Goal: Task Accomplishment & Management: Manage account settings

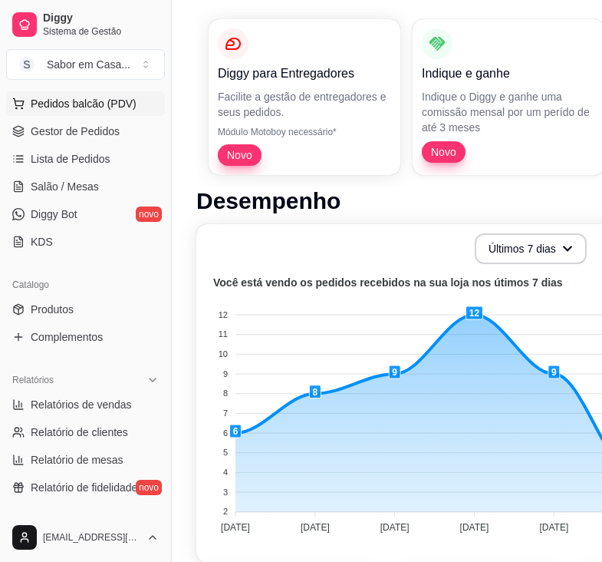
scroll to position [230, 0]
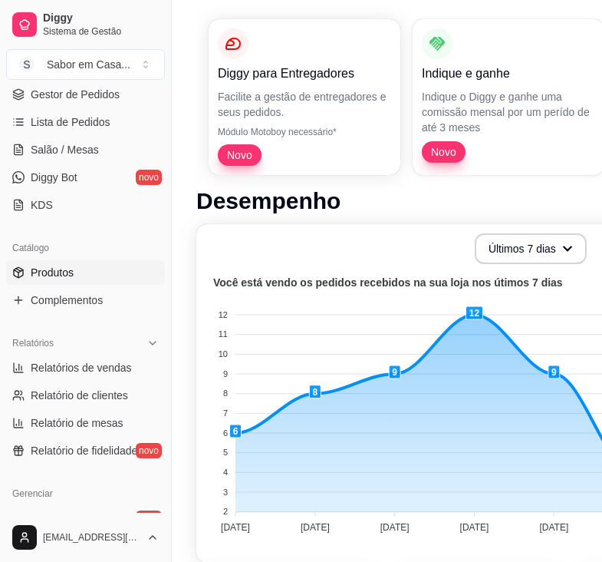
click at [67, 270] on span "Produtos" at bounding box center [52, 272] width 43 height 15
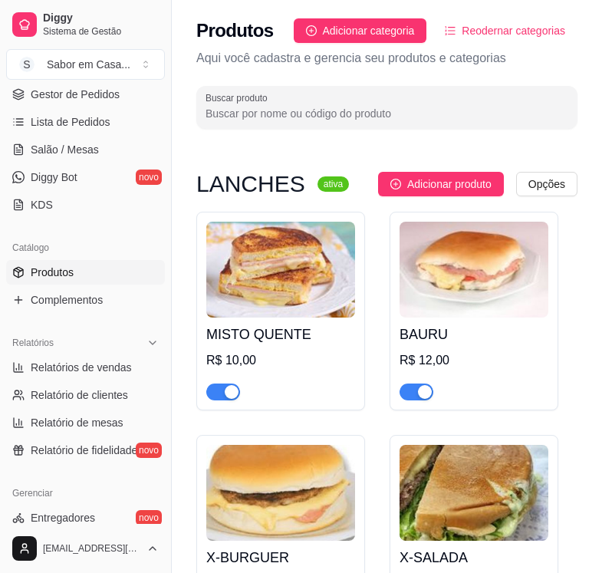
click at [265, 283] on img at bounding box center [280, 270] width 149 height 96
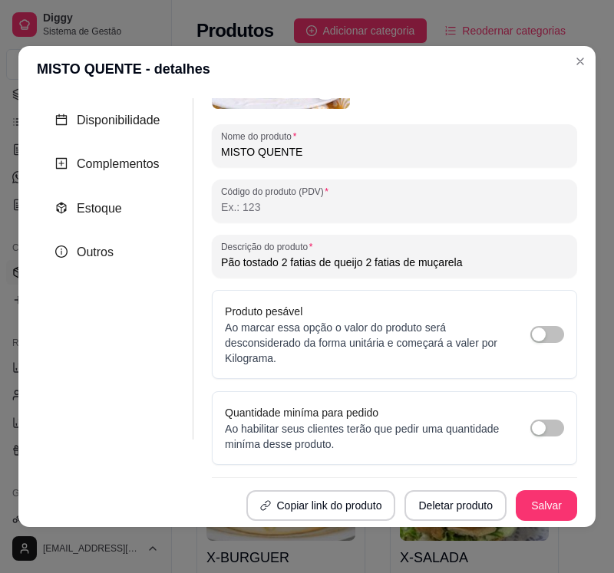
scroll to position [3, 0]
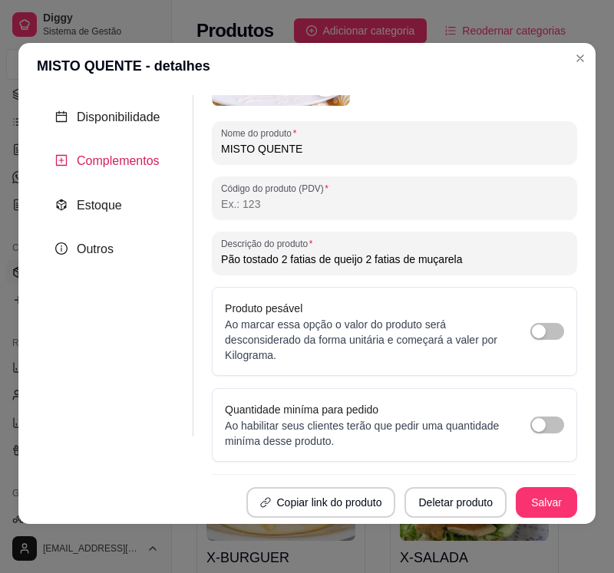
click at [123, 167] on span "Complementos" at bounding box center [118, 160] width 83 height 13
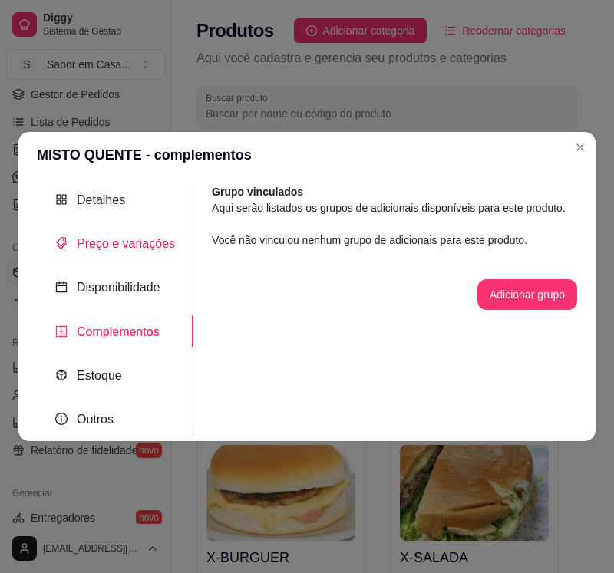
click at [130, 242] on span "Preço e variações" at bounding box center [126, 243] width 98 height 13
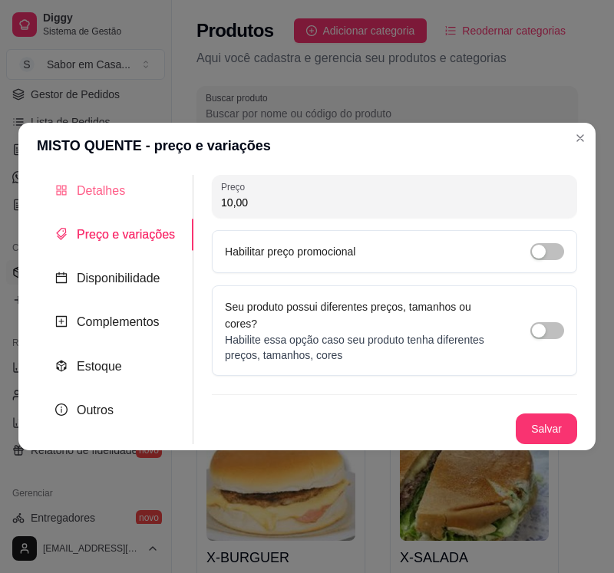
click at [126, 200] on div "Detalhes" at bounding box center [115, 190] width 156 height 31
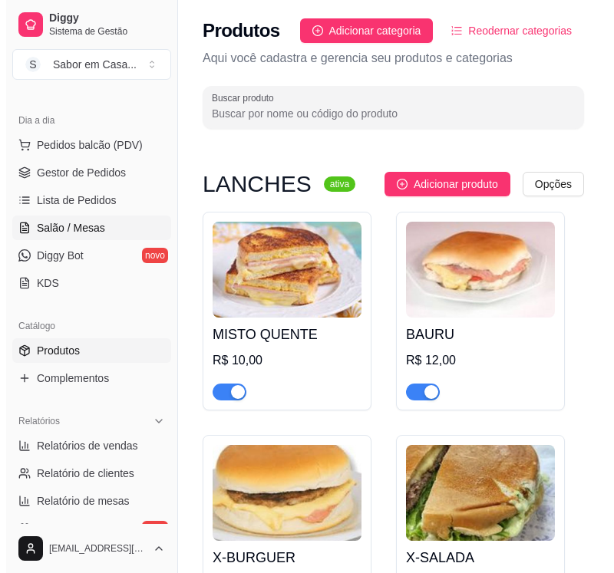
scroll to position [71, 0]
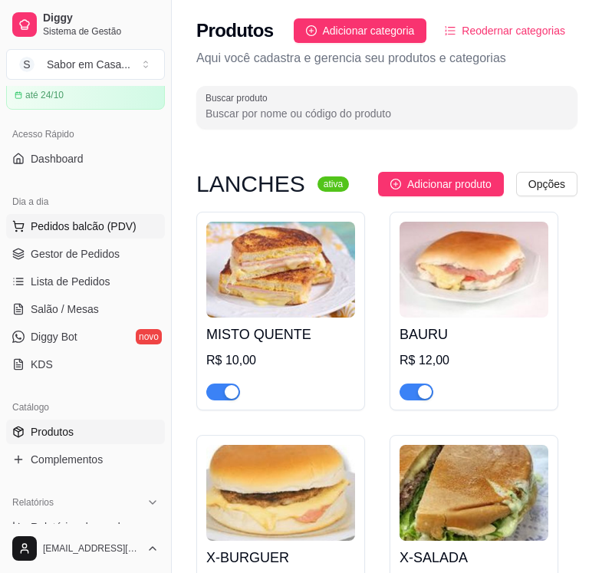
click at [84, 226] on span "Pedidos balcão (PDV)" at bounding box center [84, 226] width 106 height 15
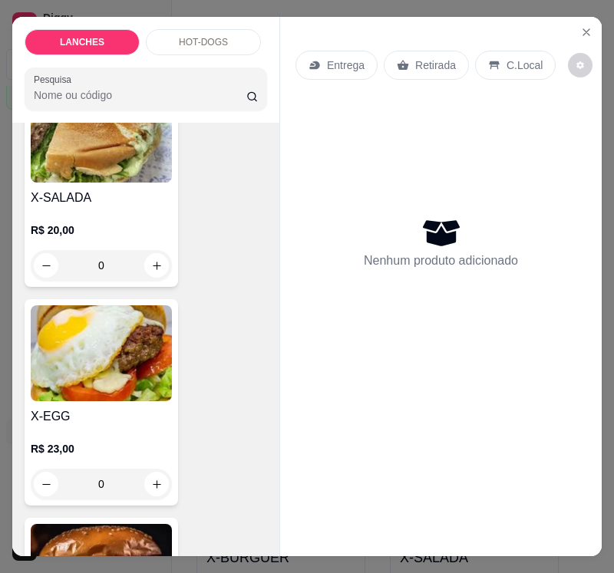
scroll to position [844, 0]
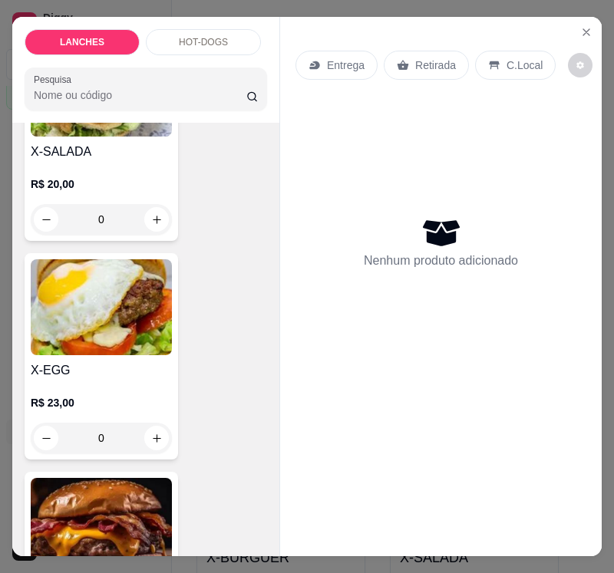
click at [117, 294] on img at bounding box center [101, 307] width 141 height 96
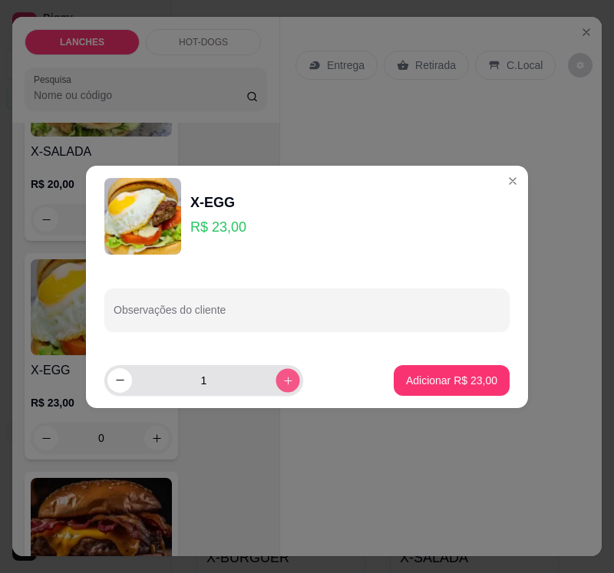
click at [275, 385] on button "increase-product-quantity" at bounding box center [287, 380] width 24 height 24
type input "2"
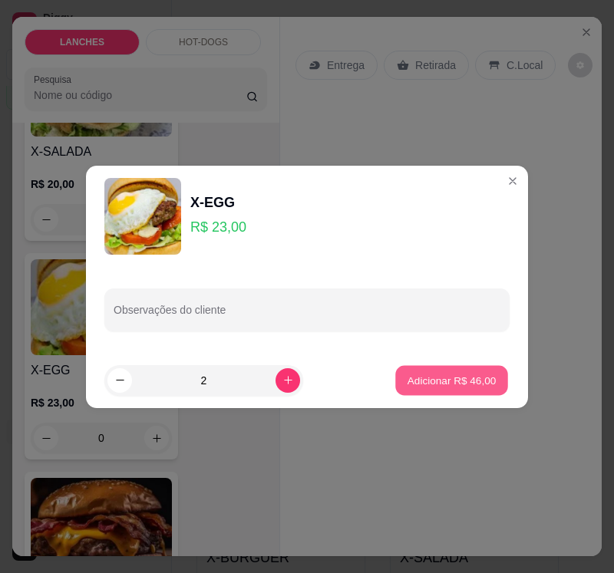
click at [395, 380] on button "Adicionar R$ 46,00" at bounding box center [451, 380] width 113 height 30
type input "2"
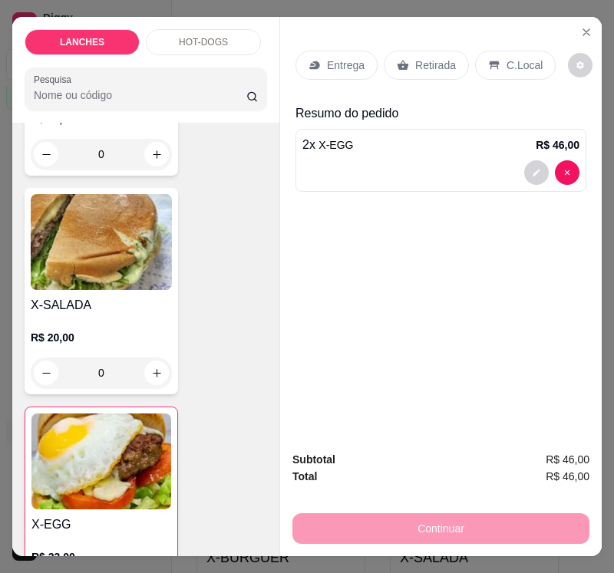
click at [212, 42] on p "HOT-DOGS" at bounding box center [203, 42] width 49 height 12
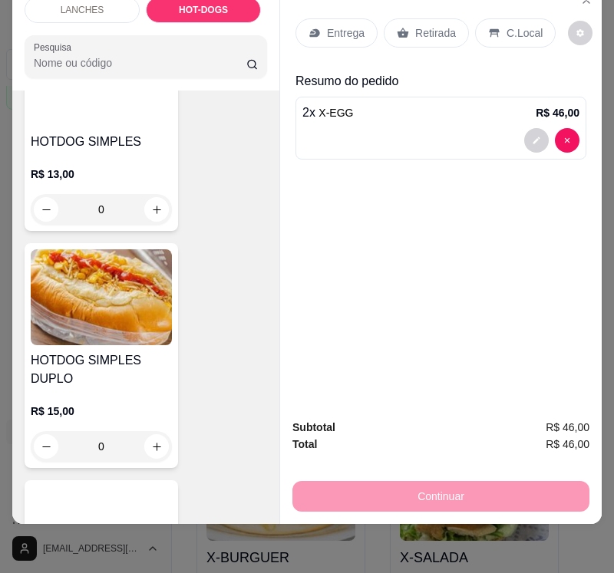
scroll to position [3097, 0]
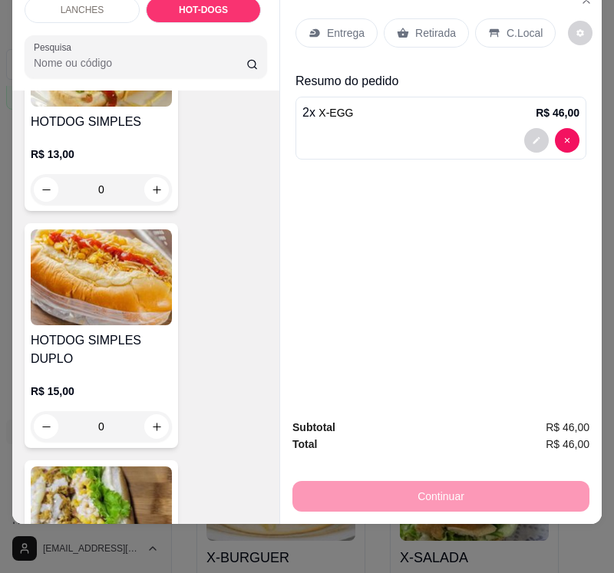
click at [117, 229] on img at bounding box center [101, 277] width 141 height 96
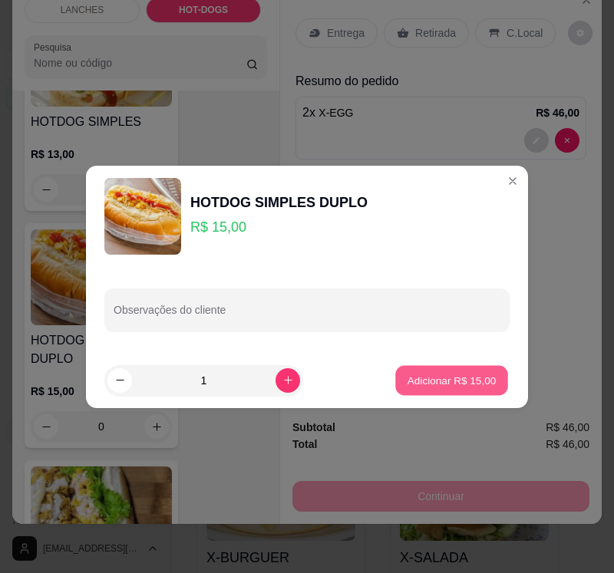
click at [455, 377] on p "Adicionar R$ 15,00" at bounding box center [451, 380] width 89 height 15
type input "1"
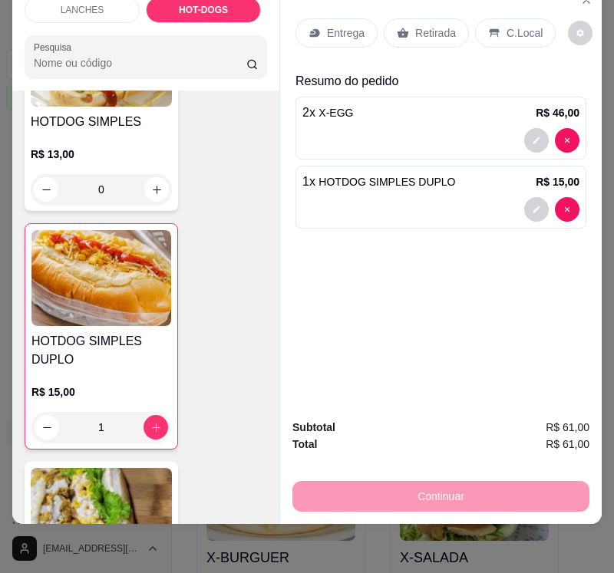
click at [446, 483] on div "Continuar" at bounding box center [440, 494] width 297 height 35
click at [430, 31] on div "Retirada" at bounding box center [426, 32] width 85 height 29
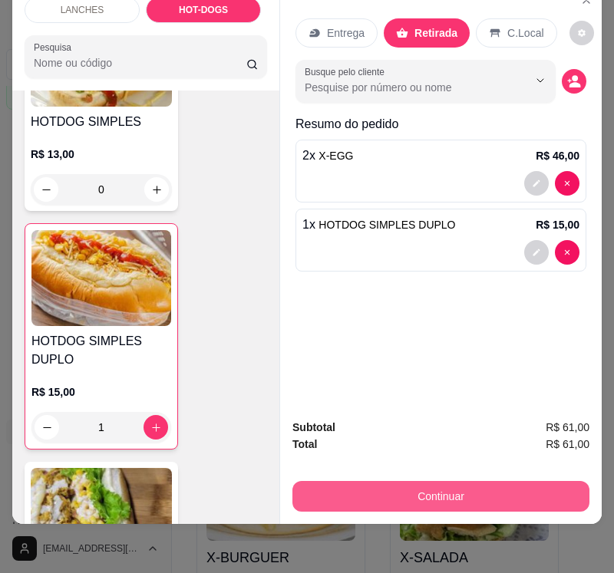
click at [479, 481] on button "Continuar" at bounding box center [440, 496] width 297 height 31
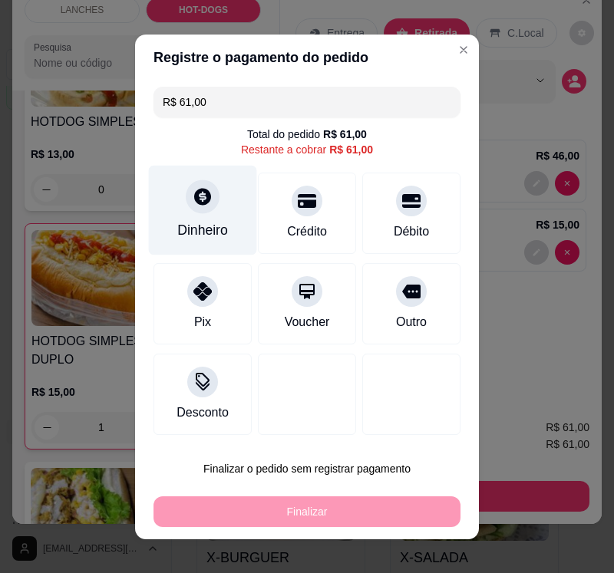
click at [207, 213] on div "Dinheiro" at bounding box center [203, 210] width 108 height 90
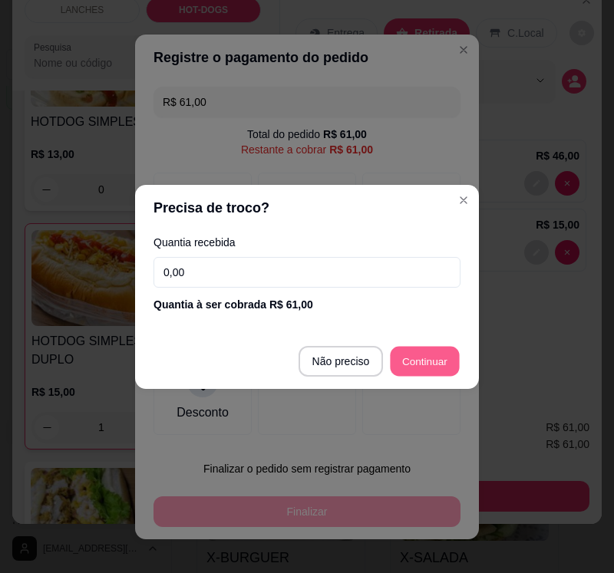
type input "R$ 0,00"
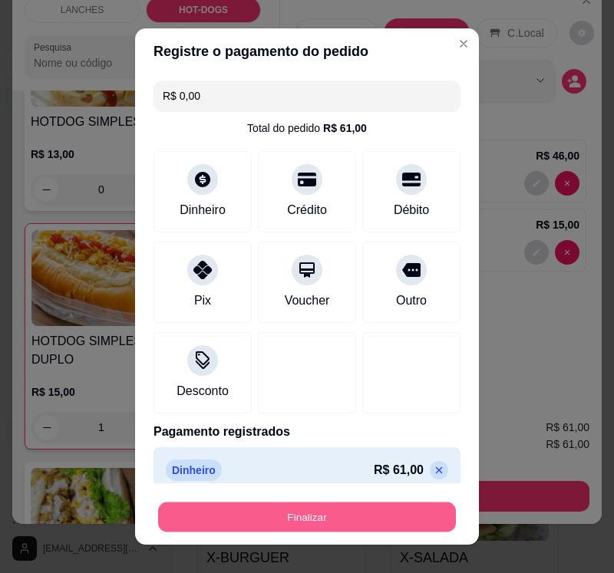
click at [311, 521] on button "Finalizar" at bounding box center [307, 517] width 298 height 30
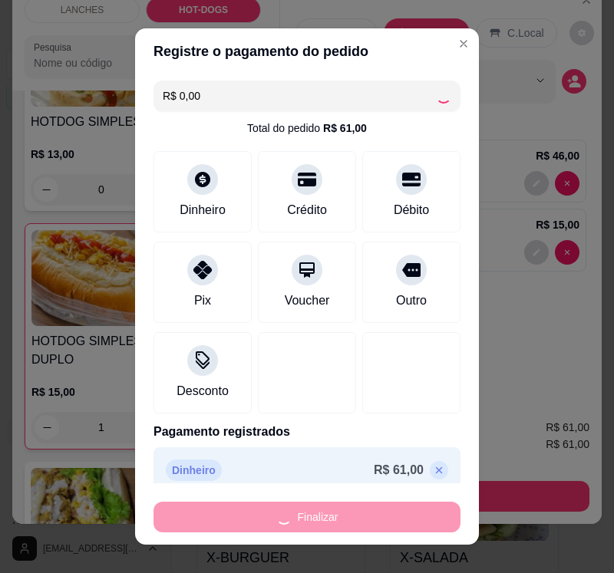
type input "0"
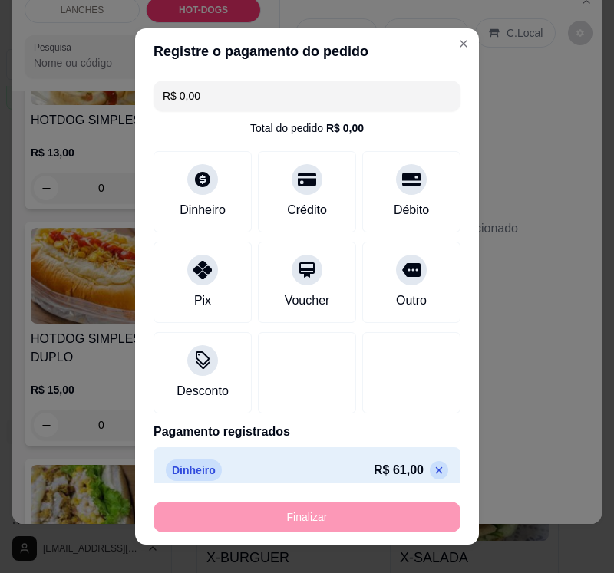
type input "-R$ 61,00"
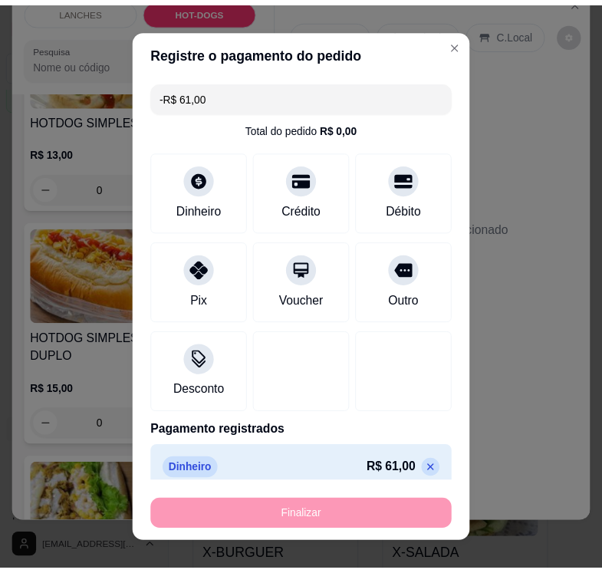
scroll to position [3095, 0]
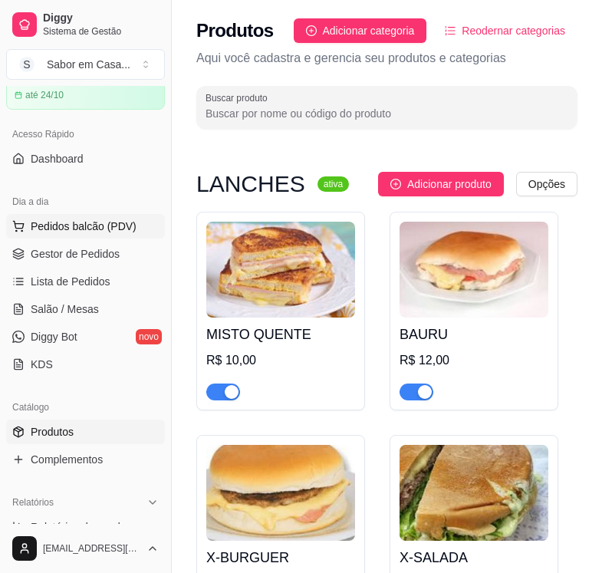
click at [97, 223] on span "Pedidos balcão (PDV)" at bounding box center [84, 226] width 106 height 15
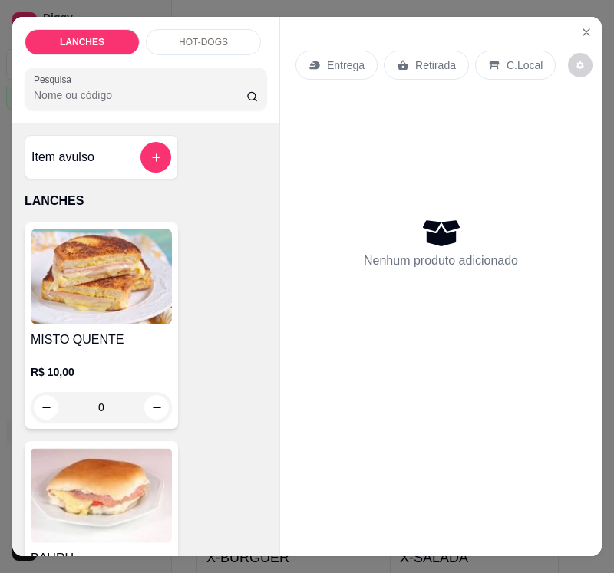
click at [201, 29] on div "HOT-DOGS" at bounding box center [203, 42] width 115 height 26
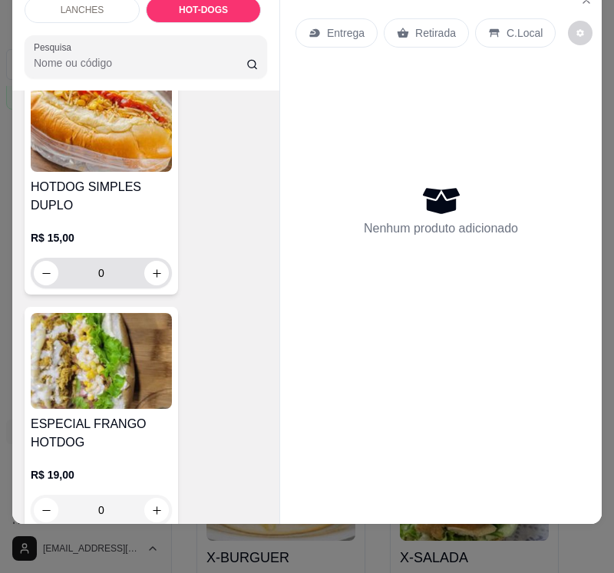
scroll to position [3326, 0]
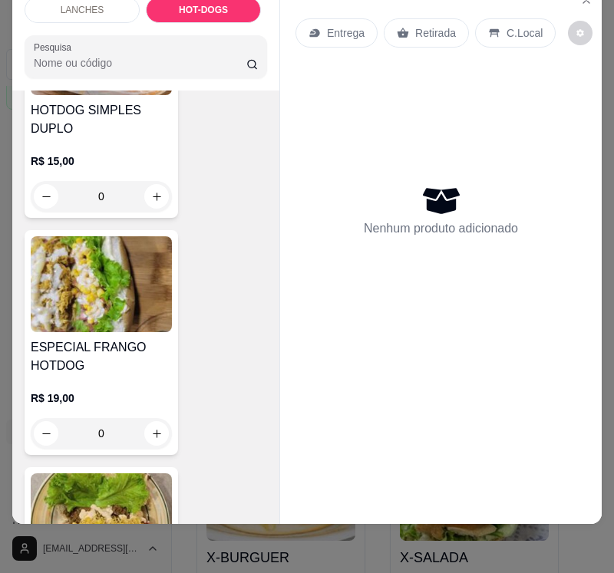
click at [115, 241] on img at bounding box center [101, 284] width 141 height 96
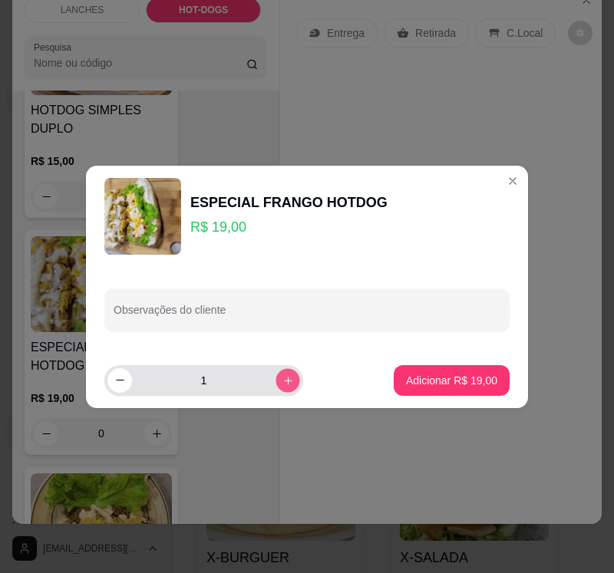
click at [282, 383] on icon "increase-product-quantity" at bounding box center [288, 380] width 12 height 12
type input "2"
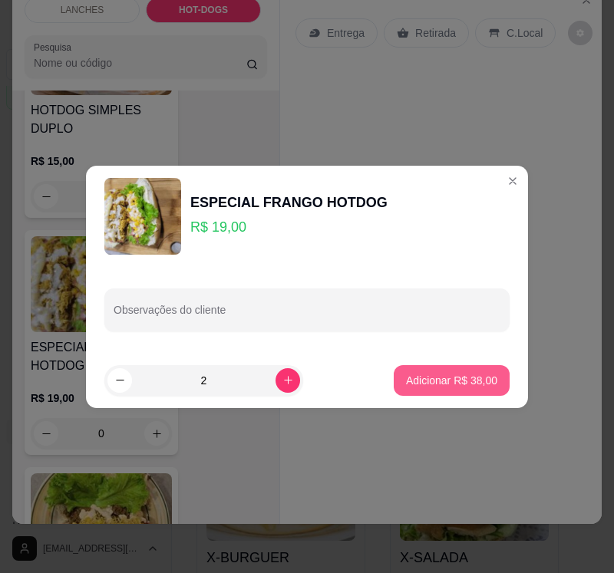
click at [406, 385] on p "Adicionar R$ 38,00" at bounding box center [451, 380] width 91 height 15
type input "2"
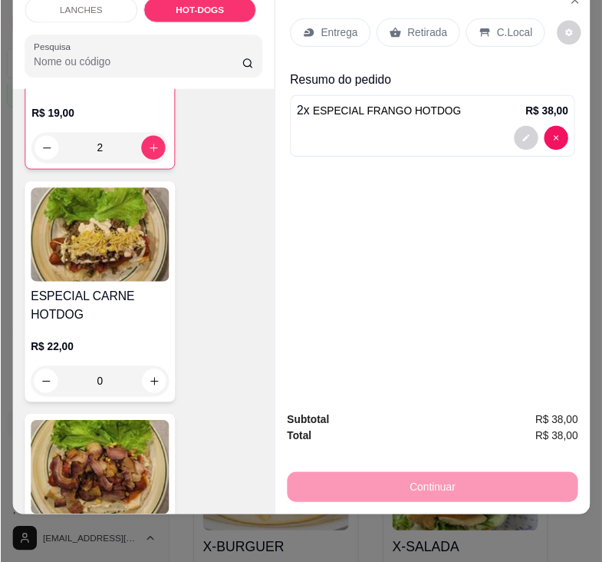
scroll to position [3632, 0]
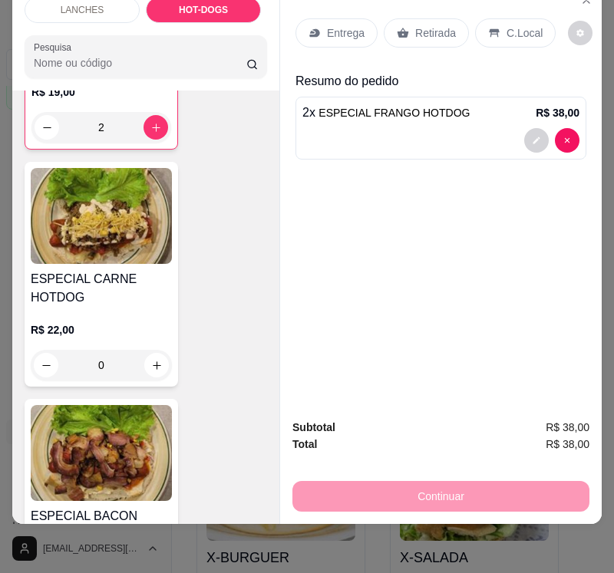
click at [100, 209] on div "ESPECIAL CARNE HOTDOG R$ 22,00 0" at bounding box center [101, 274] width 153 height 225
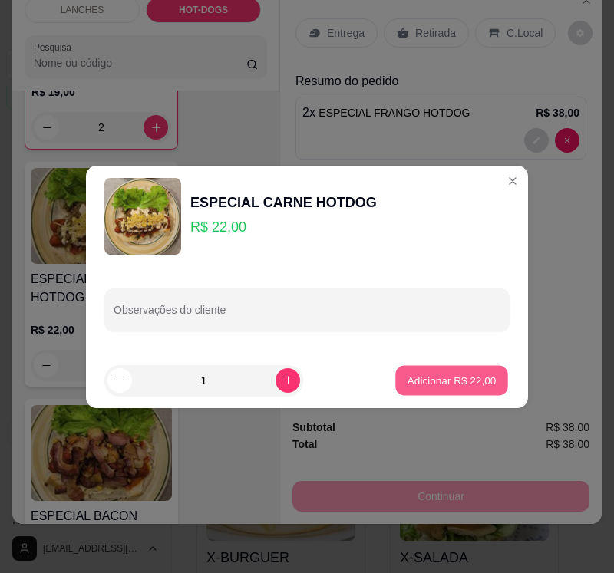
click at [422, 370] on button "Adicionar R$ 22,00" at bounding box center [451, 380] width 113 height 30
type input "1"
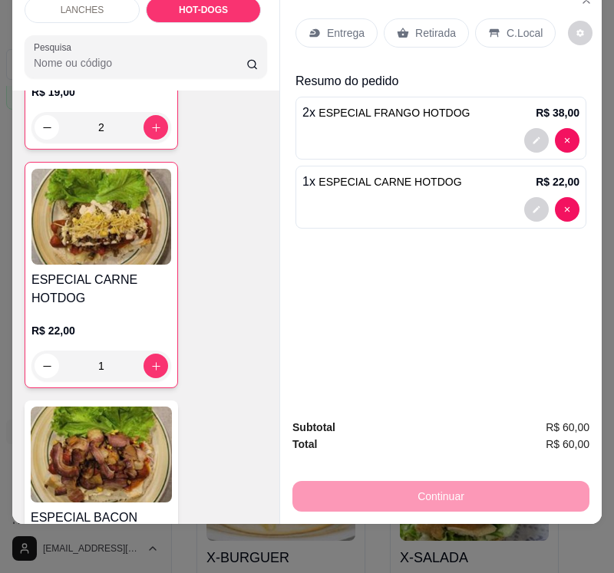
click at [423, 436] on div "Total R$ 60,00" at bounding box center [440, 444] width 297 height 17
click at [404, 18] on div "Retirada" at bounding box center [426, 32] width 85 height 29
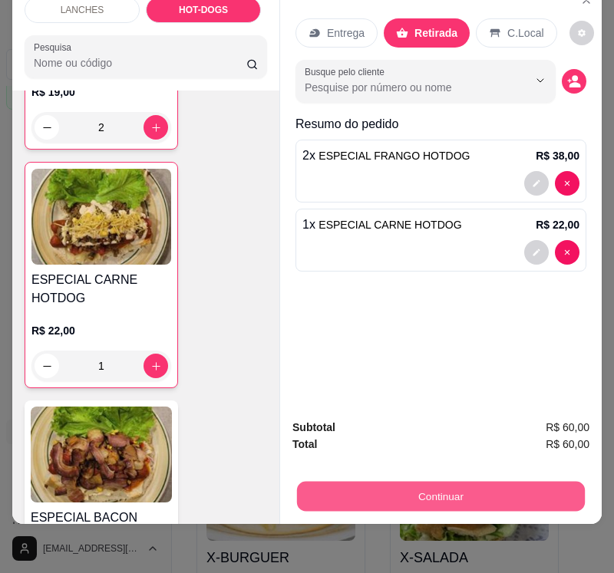
click at [460, 481] on button "Continuar" at bounding box center [441, 496] width 288 height 30
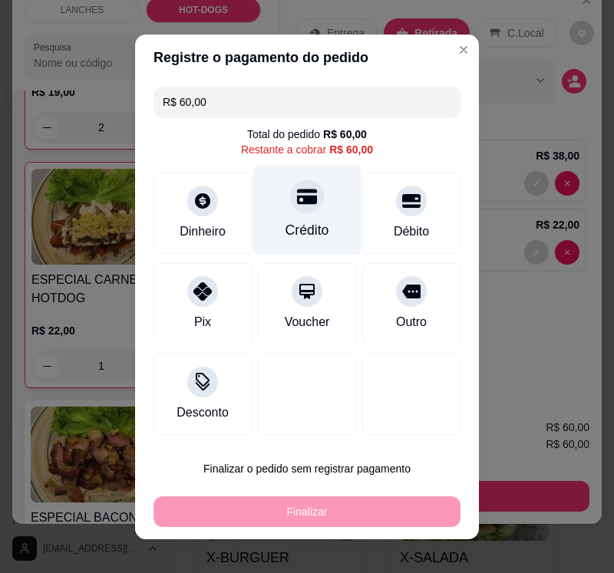
click at [295, 221] on div "Crédito" at bounding box center [307, 230] width 44 height 20
type input "R$ 0,00"
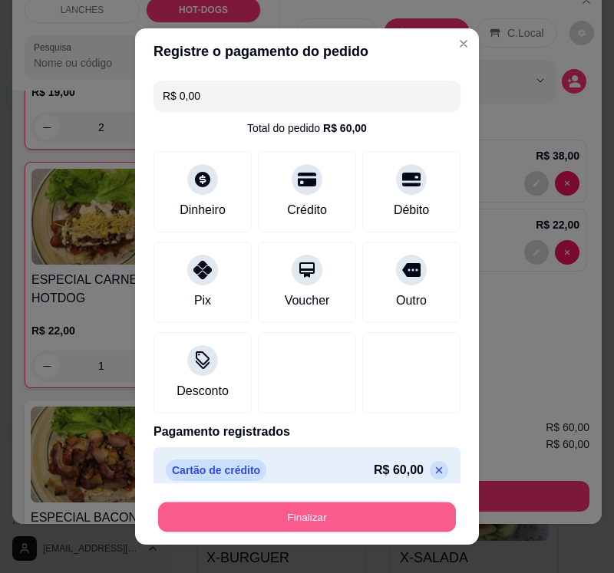
click at [333, 520] on button "Finalizar" at bounding box center [307, 517] width 298 height 30
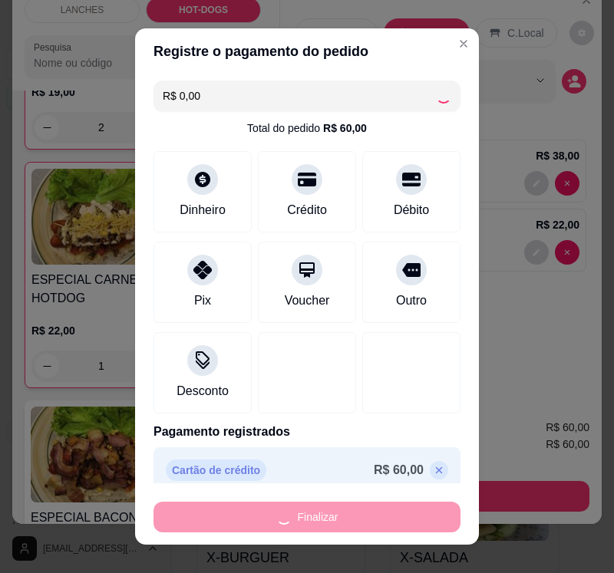
type input "0"
type input "-R$ 60,00"
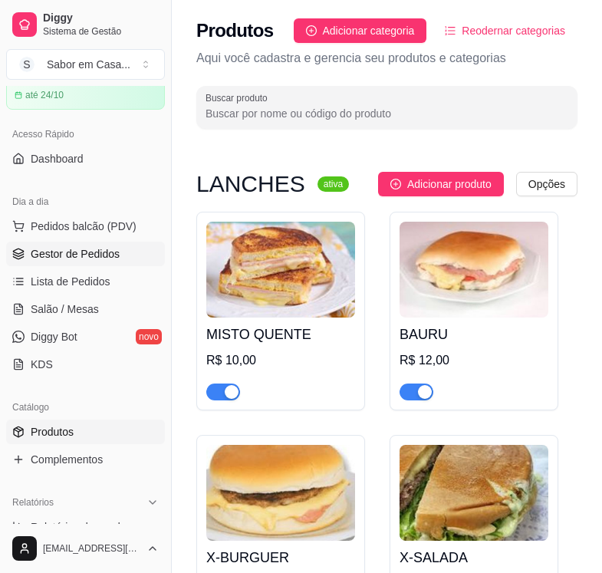
click at [72, 252] on span "Gestor de Pedidos" at bounding box center [75, 253] width 89 height 15
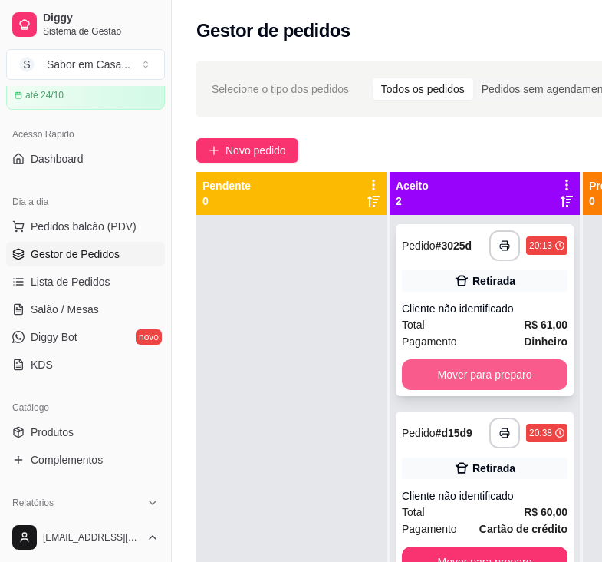
click at [508, 367] on button "Mover para preparo" at bounding box center [485, 374] width 166 height 31
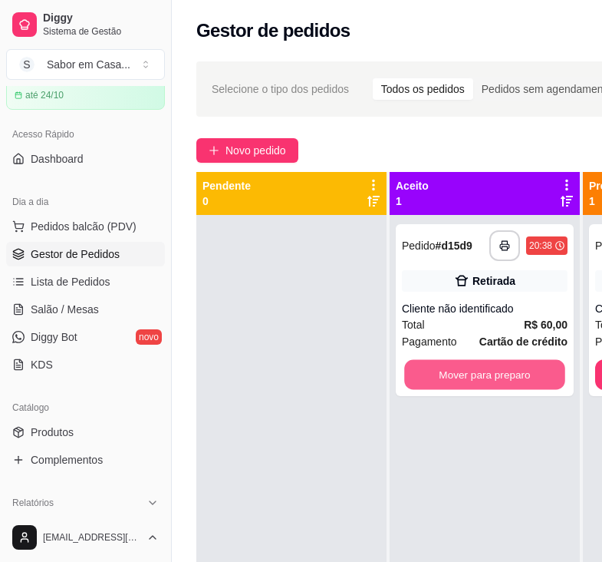
click at [508, 367] on button "Mover para preparo" at bounding box center [484, 375] width 161 height 30
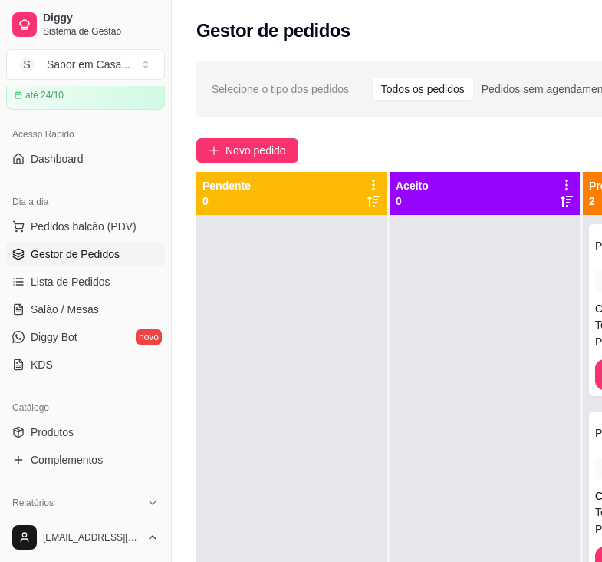
scroll to position [0, 172]
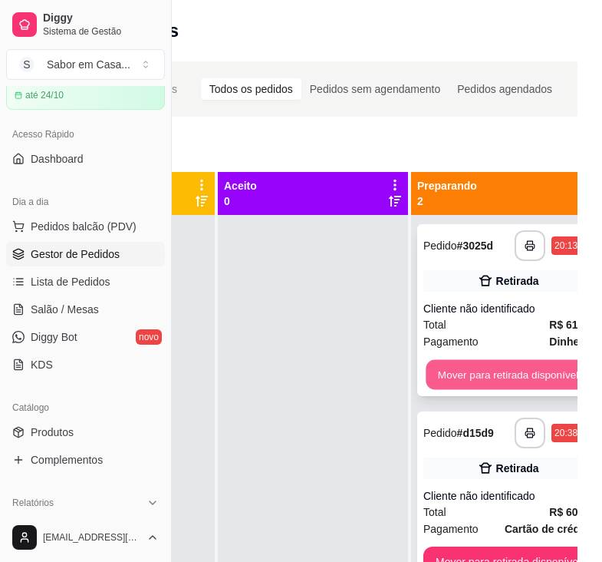
click at [516, 372] on button "Mover para retirada disponível" at bounding box center [508, 375] width 164 height 30
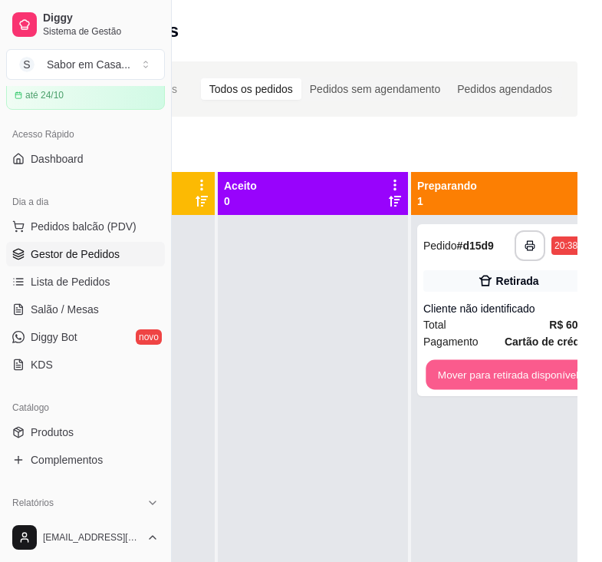
click at [516, 372] on button "Mover para retirada disponível" at bounding box center [508, 375] width 164 height 30
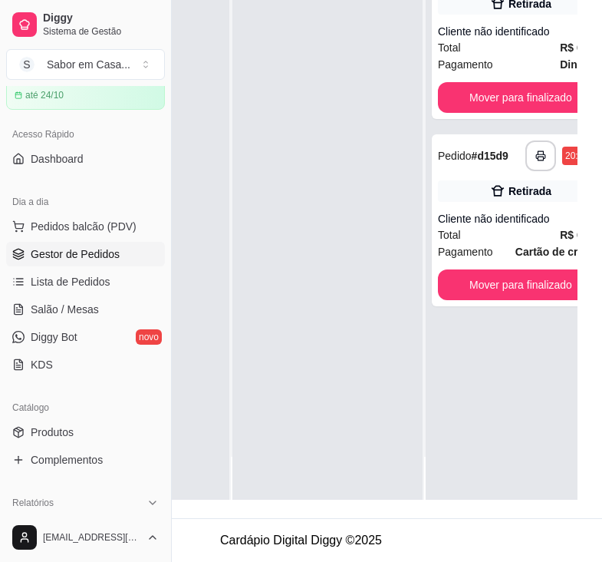
scroll to position [54, 230]
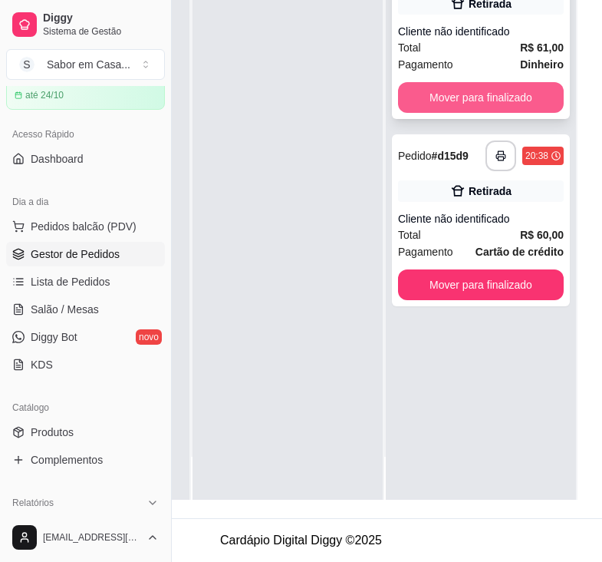
click at [404, 82] on button "Mover para finalizado" at bounding box center [481, 97] width 166 height 31
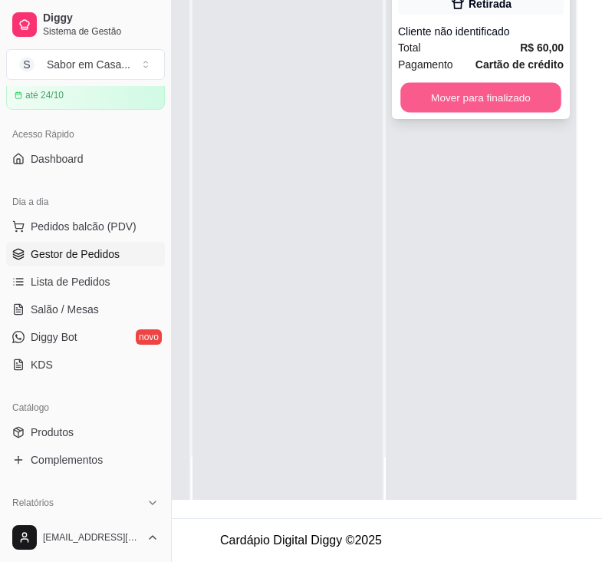
click at [478, 83] on button "Mover para finalizado" at bounding box center [480, 98] width 161 height 30
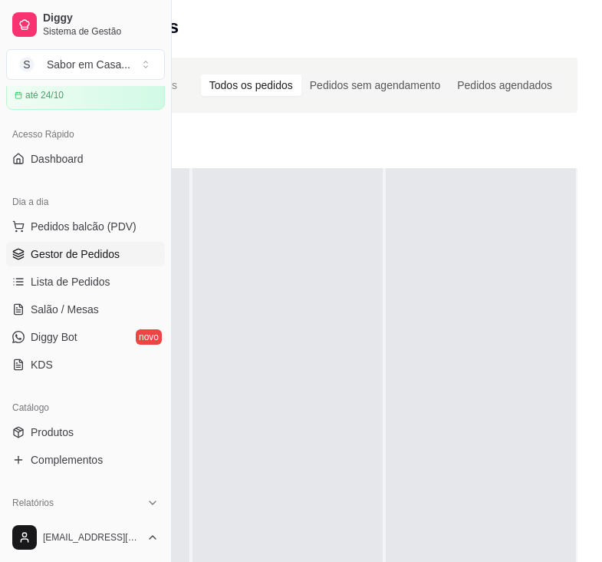
scroll to position [0, 172]
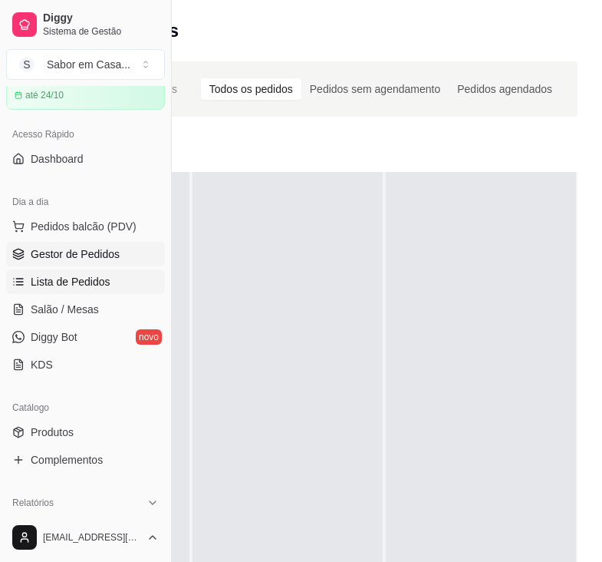
click at [75, 278] on span "Lista de Pedidos" at bounding box center [71, 281] width 80 height 15
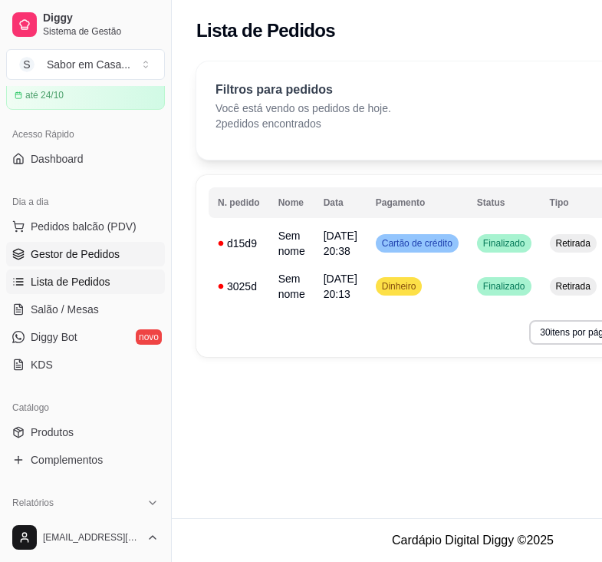
click at [94, 257] on span "Gestor de Pedidos" at bounding box center [75, 253] width 89 height 15
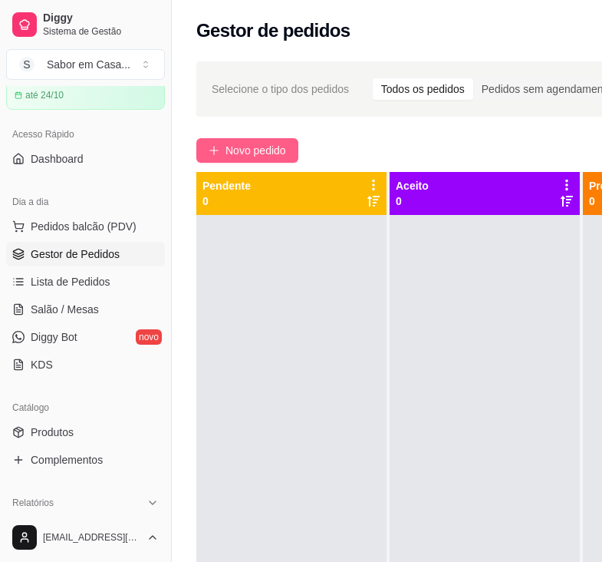
click at [252, 158] on span "Novo pedido" at bounding box center [256, 150] width 61 height 17
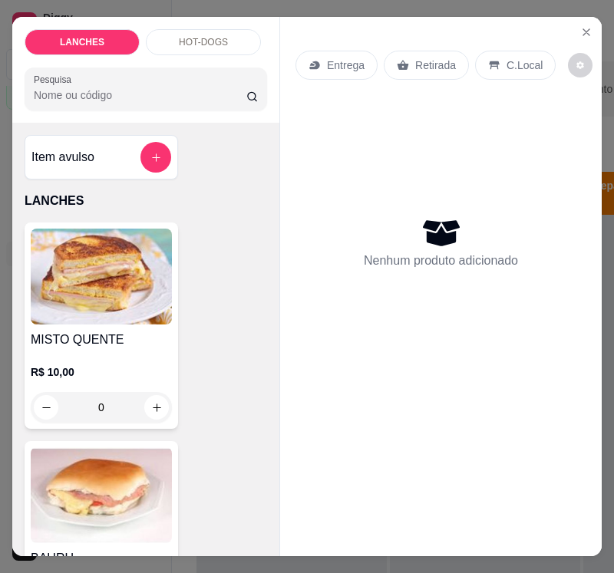
click at [214, 36] on p "HOT-DOGS" at bounding box center [203, 42] width 49 height 12
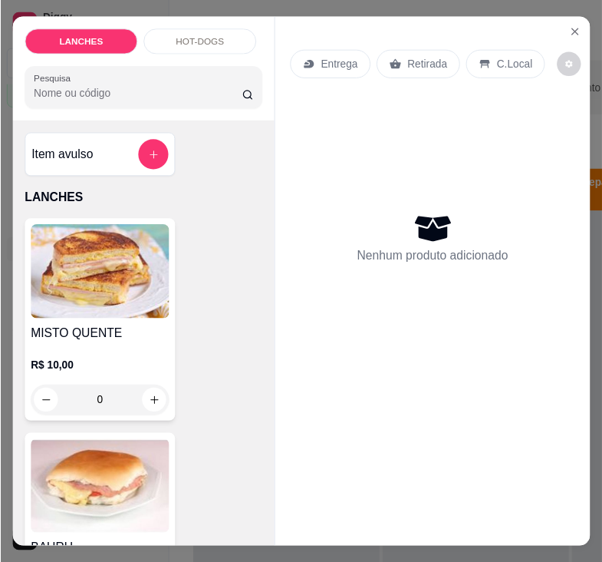
scroll to position [38, 0]
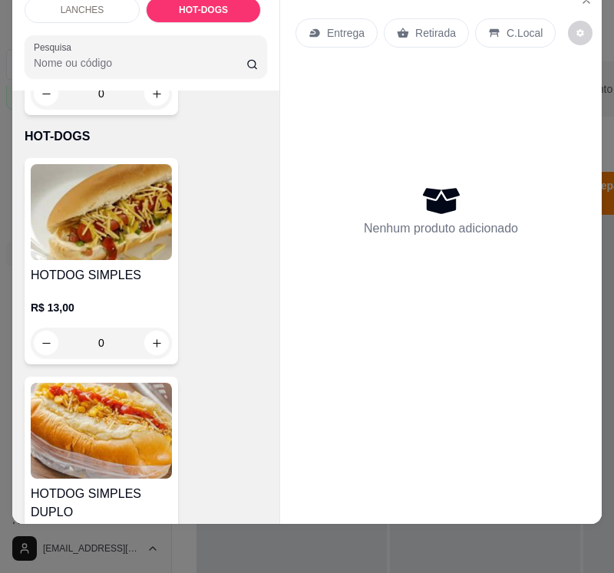
click at [91, 391] on img at bounding box center [101, 431] width 141 height 96
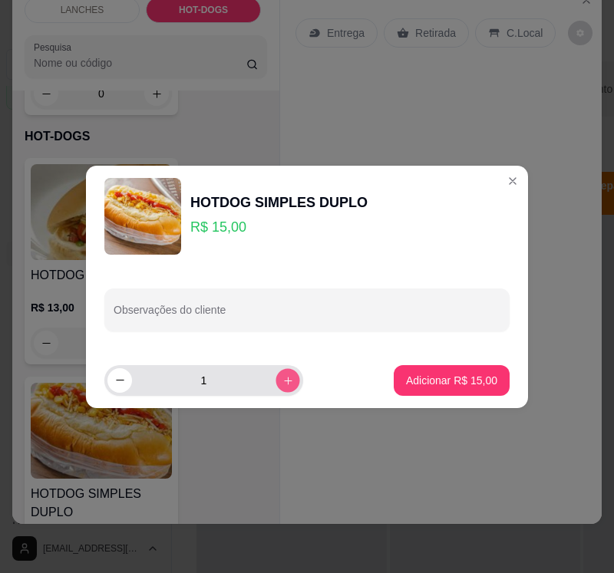
click at [275, 388] on button "increase-product-quantity" at bounding box center [287, 380] width 24 height 24
type input "2"
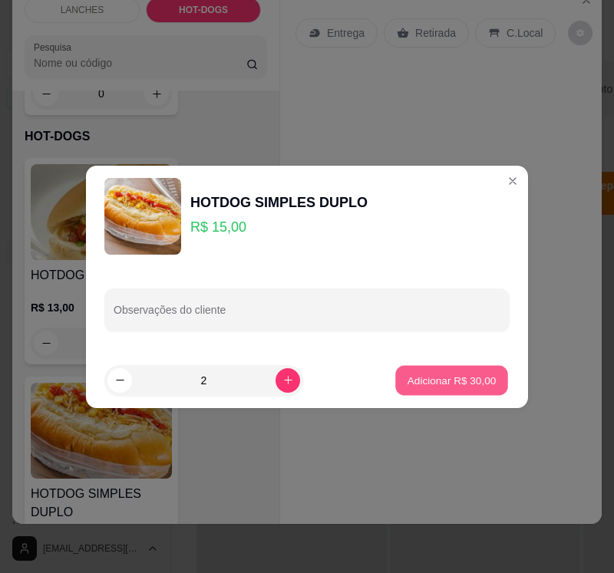
click at [417, 384] on p "Adicionar R$ 30,00" at bounding box center [451, 380] width 89 height 15
type input "2"
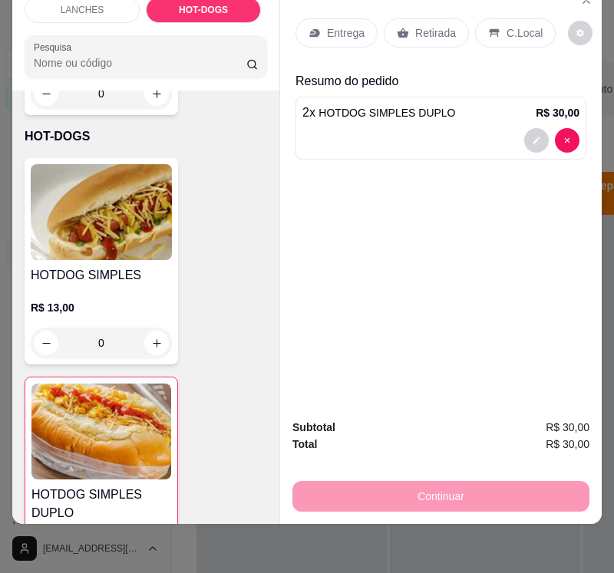
drag, startPoint x: 416, startPoint y: 27, endPoint x: 420, endPoint y: 35, distance: 9.3
click at [417, 28] on p "Retirada" at bounding box center [435, 32] width 41 height 15
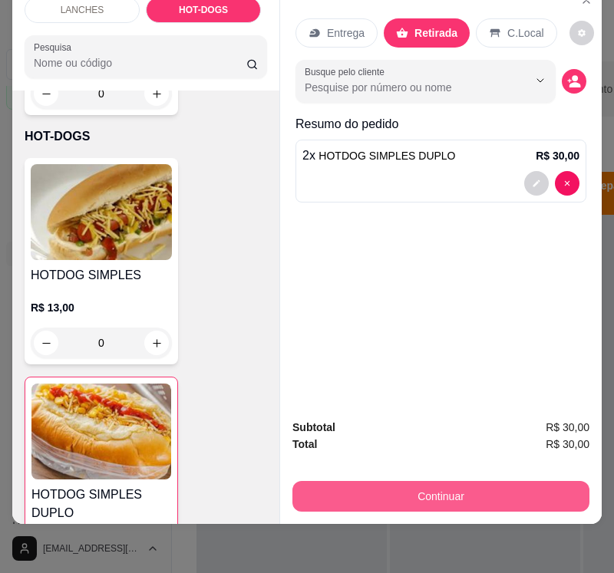
click at [443, 493] on button "Continuar" at bounding box center [440, 496] width 297 height 31
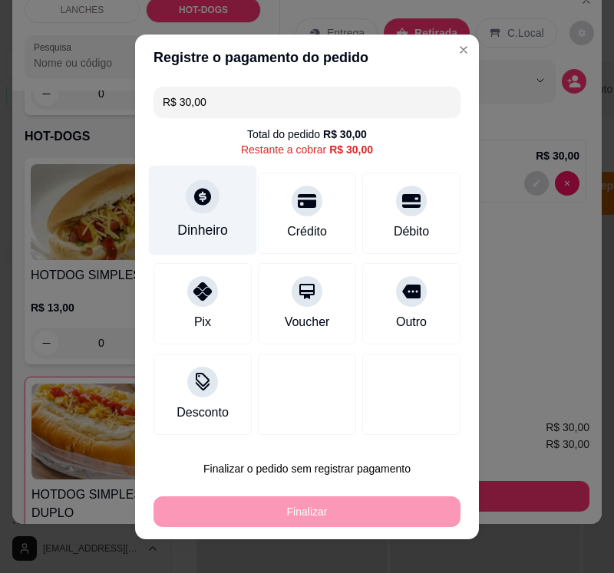
click at [193, 196] on icon at bounding box center [203, 196] width 20 height 20
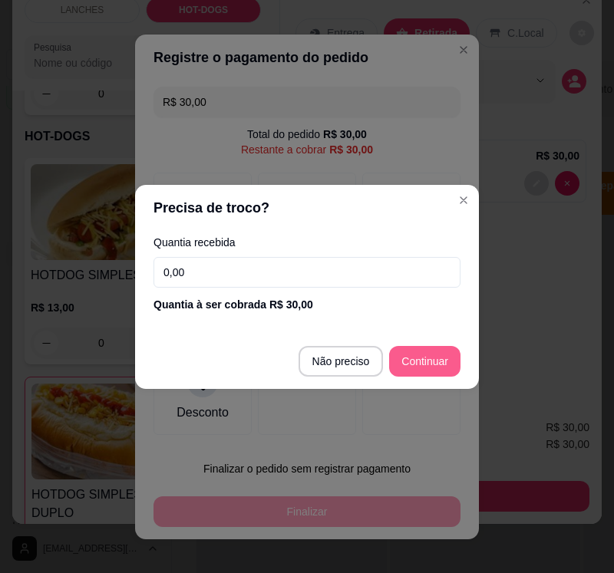
type input "R$ 0,00"
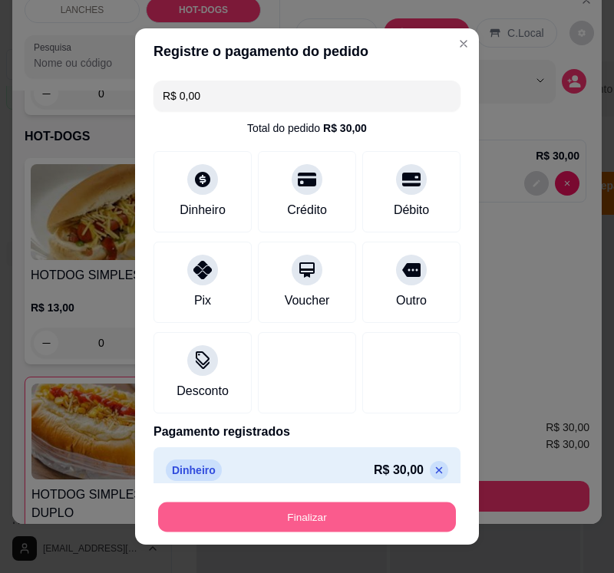
click at [351, 516] on button "Finalizar" at bounding box center [307, 517] width 298 height 30
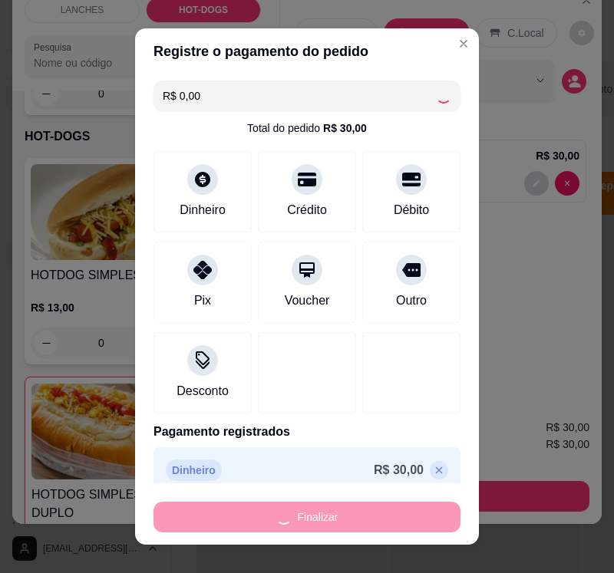
type input "0"
type input "-R$ 30,00"
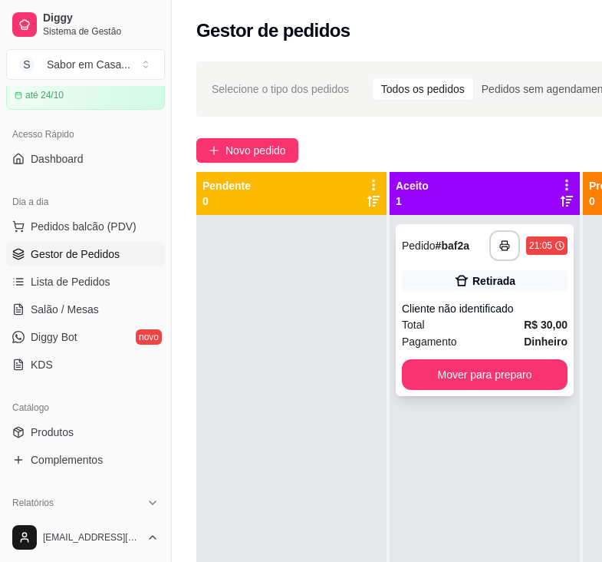
click at [531, 392] on div "**********" at bounding box center [485, 310] width 178 height 172
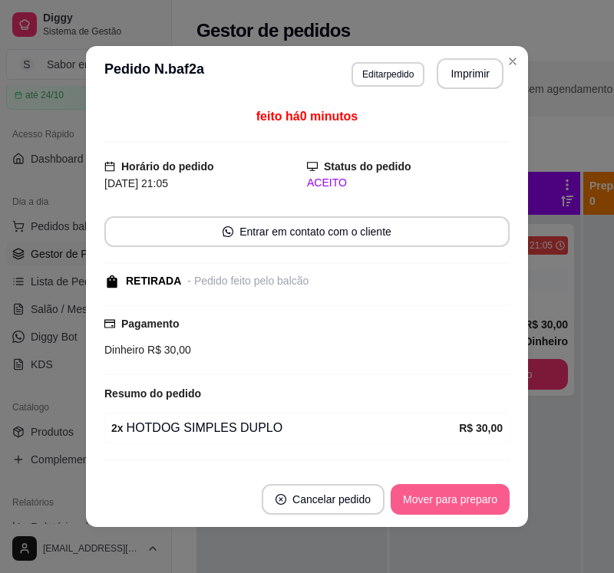
click at [433, 501] on button "Mover para preparo" at bounding box center [449, 499] width 119 height 31
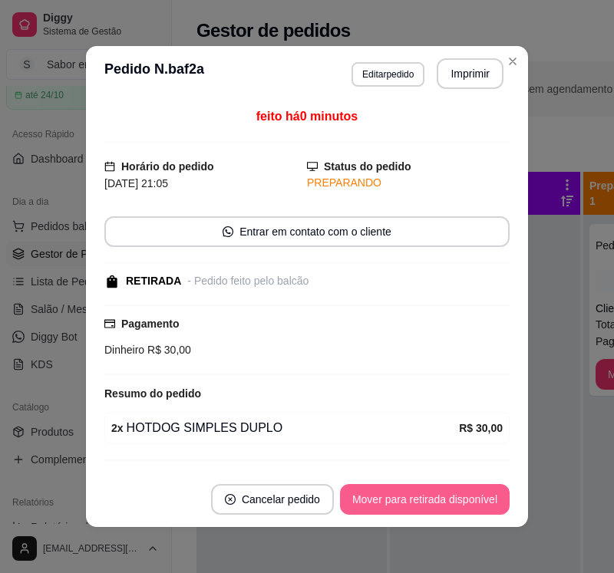
click at [438, 509] on button "Mover para retirada disponível" at bounding box center [425, 499] width 170 height 31
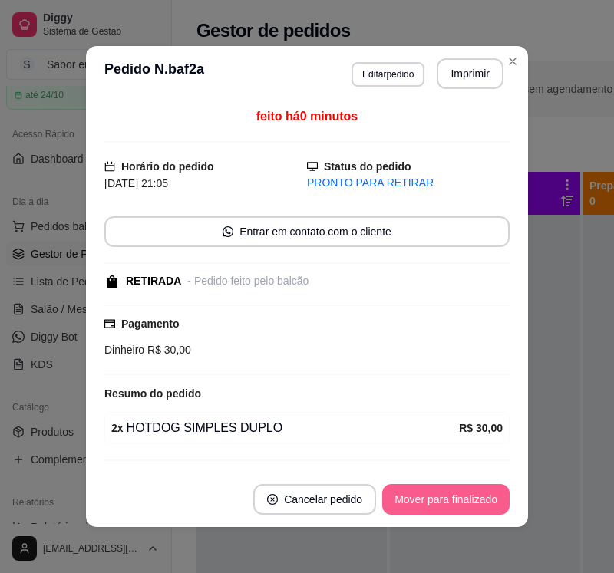
click at [438, 509] on button "Mover para finalizado" at bounding box center [445, 499] width 127 height 31
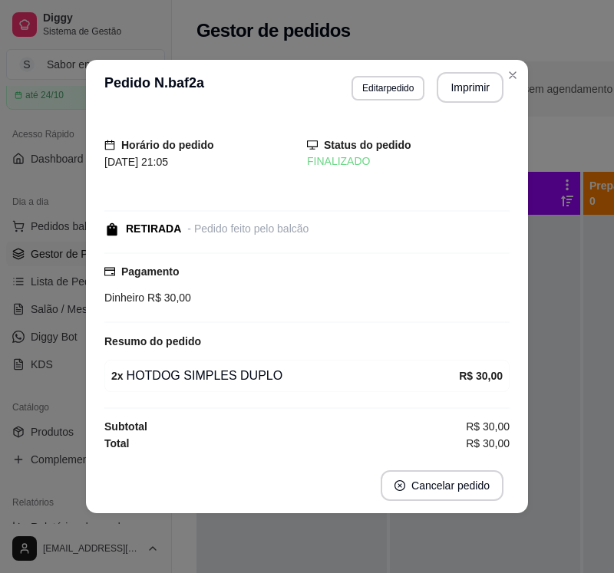
click at [522, 446] on div "Horário do pedido [DATE] 21:05 Status do pedido FINALIZADO RETIRADA - Pedido fe…" at bounding box center [307, 286] width 442 height 343
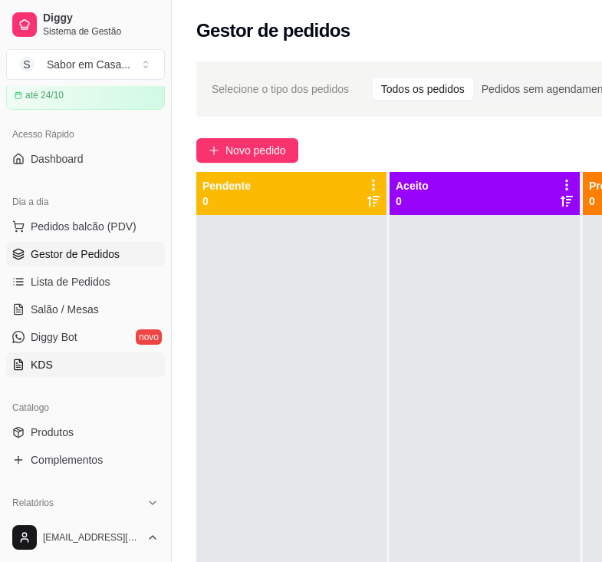
scroll to position [377, 0]
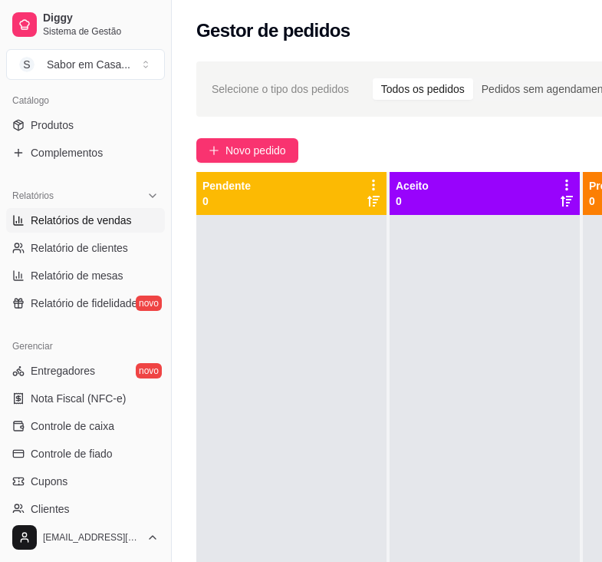
click at [91, 221] on span "Relatórios de vendas" at bounding box center [81, 219] width 101 height 15
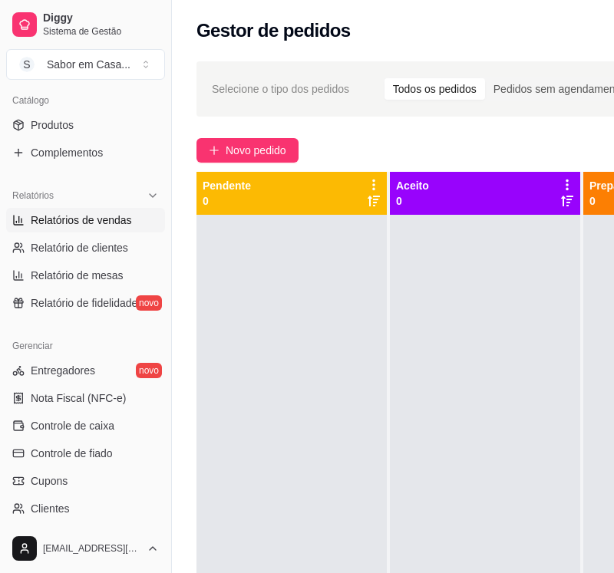
select select "ALL"
select select "0"
